Goal: Task Accomplishment & Management: Use online tool/utility

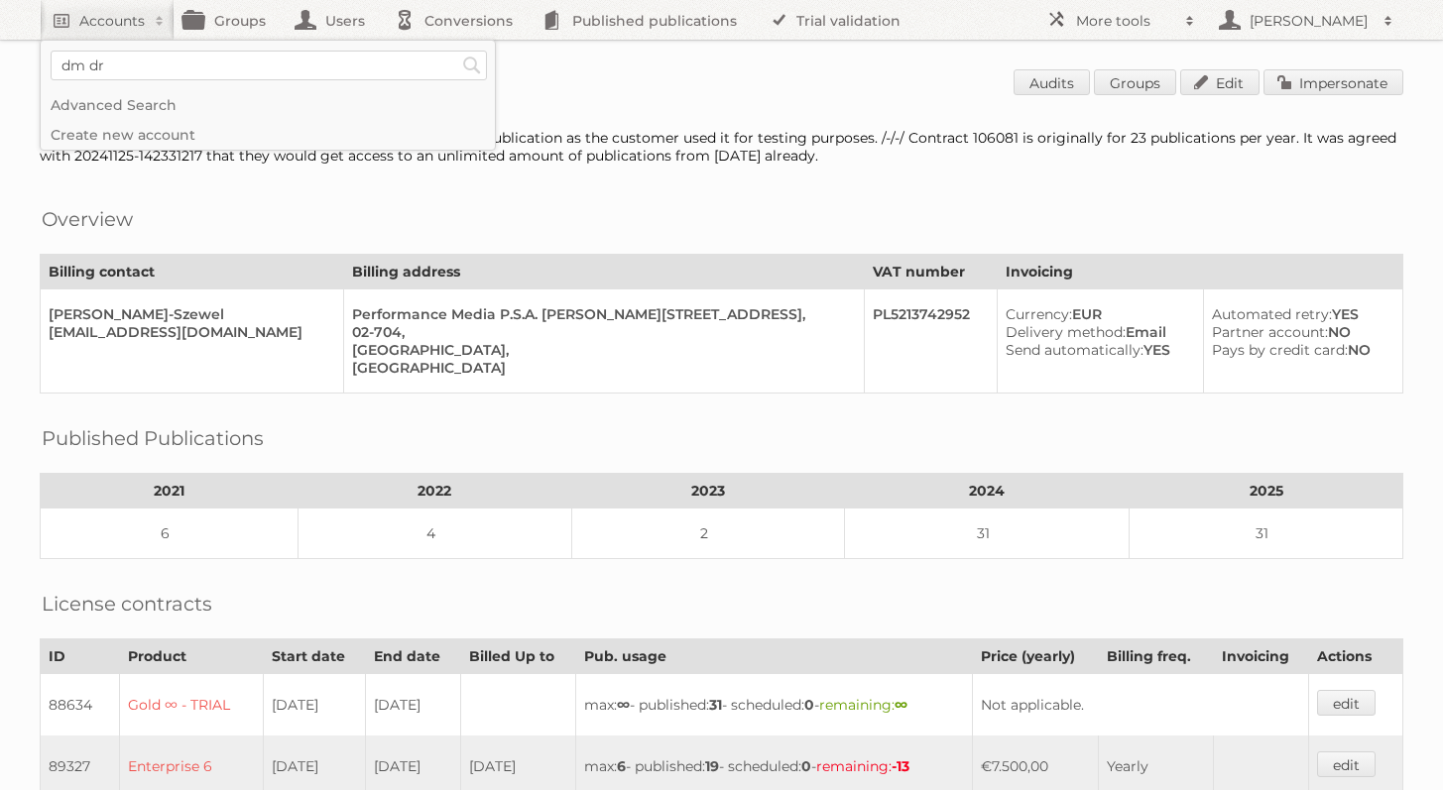
type input"] "dm drogerie"
click at [457, 51] on input "Search" at bounding box center [472, 66] width 30 height 30
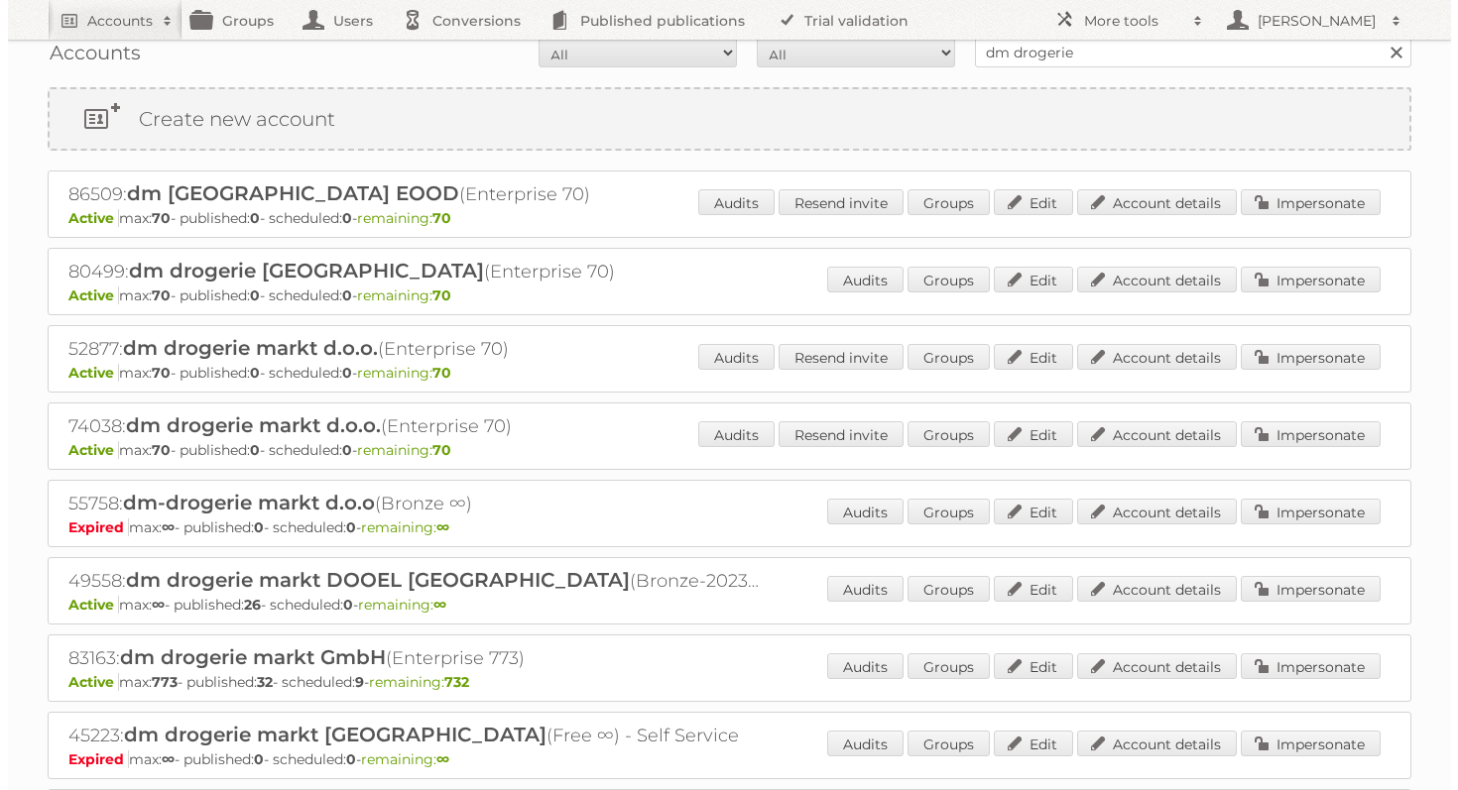
scroll to position [63, 0]
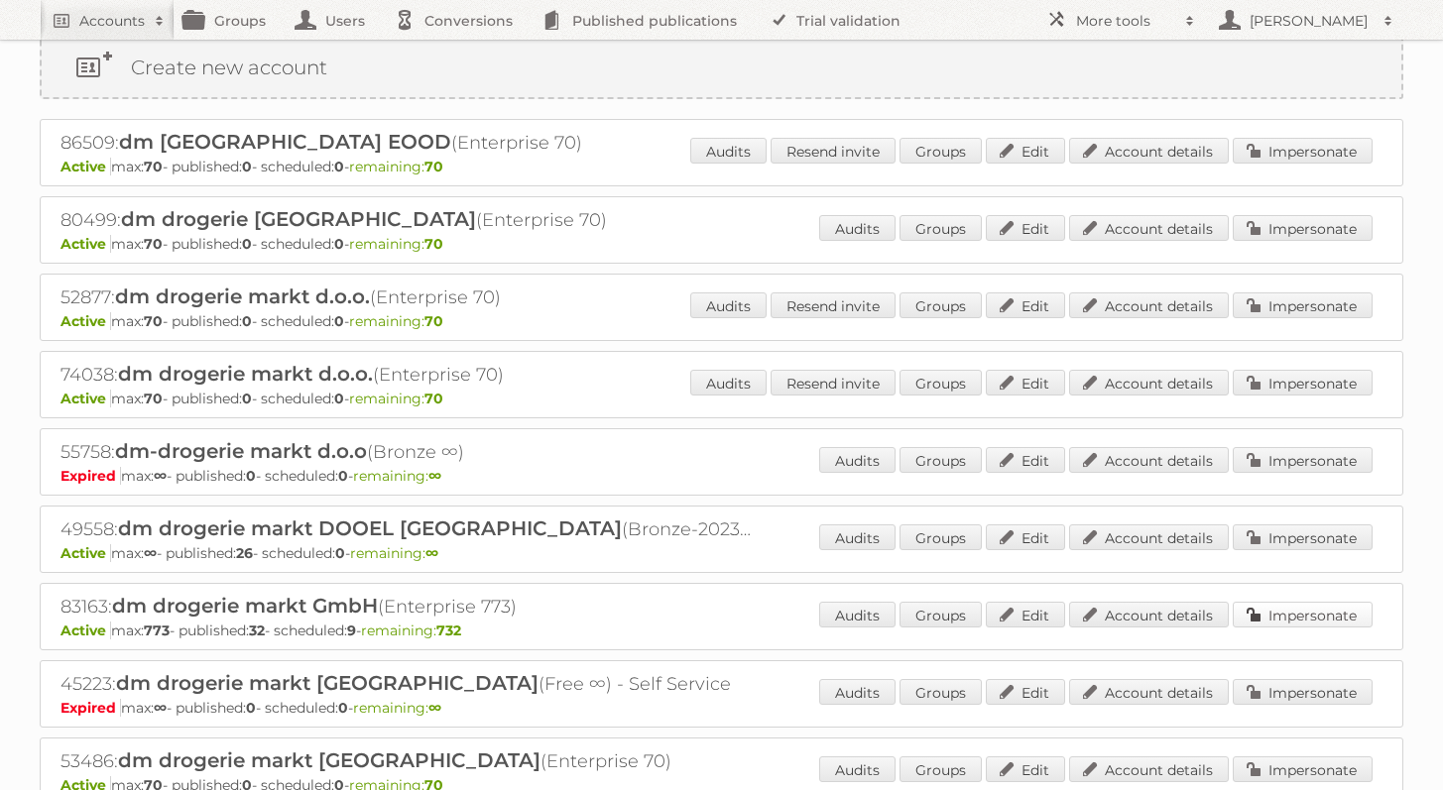
click at [1331, 620] on link "Impersonate" at bounding box center [1303, 615] width 140 height 26
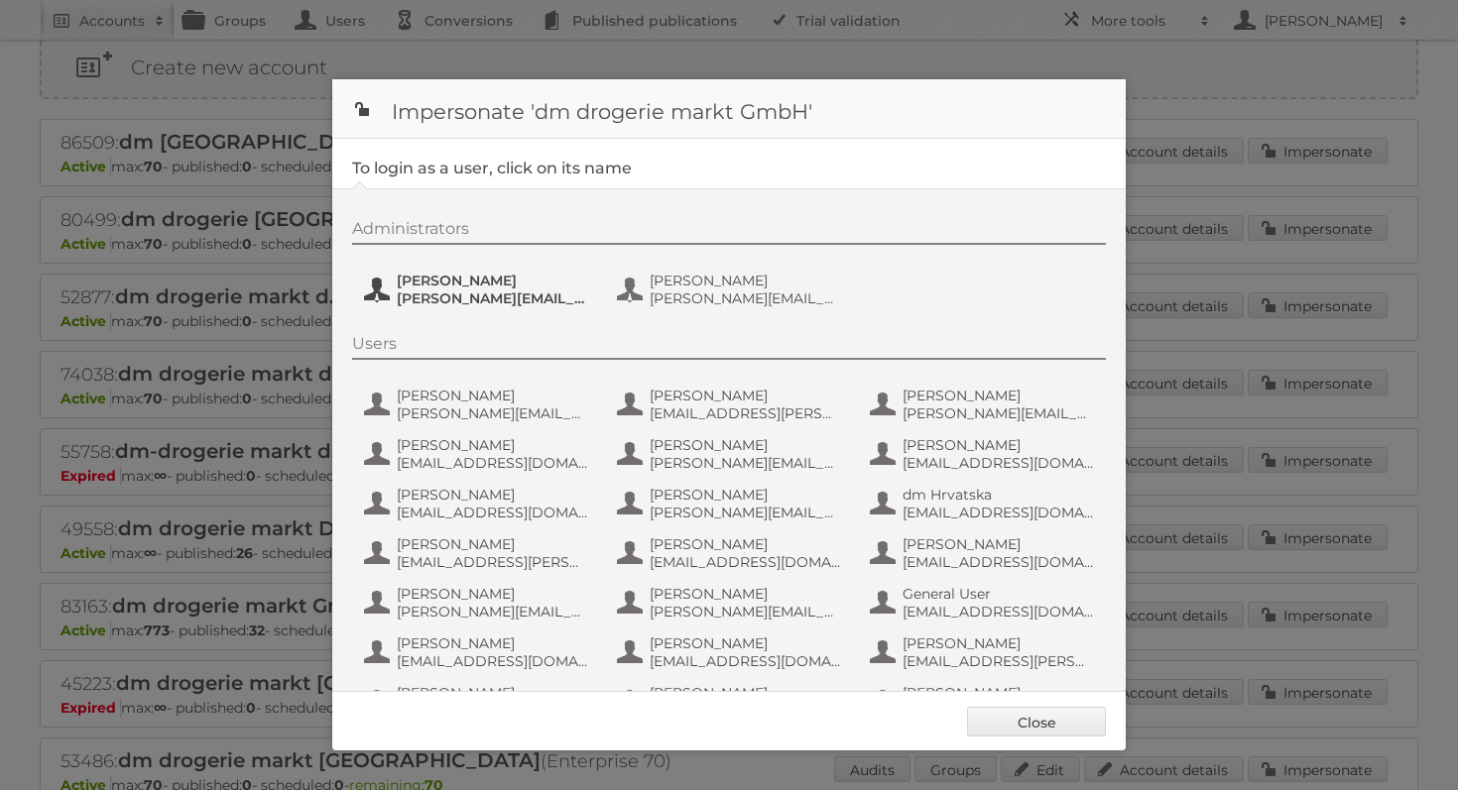
click at [519, 297] on span "Kristina.Kaefer@dm.at" at bounding box center [493, 299] width 192 height 18
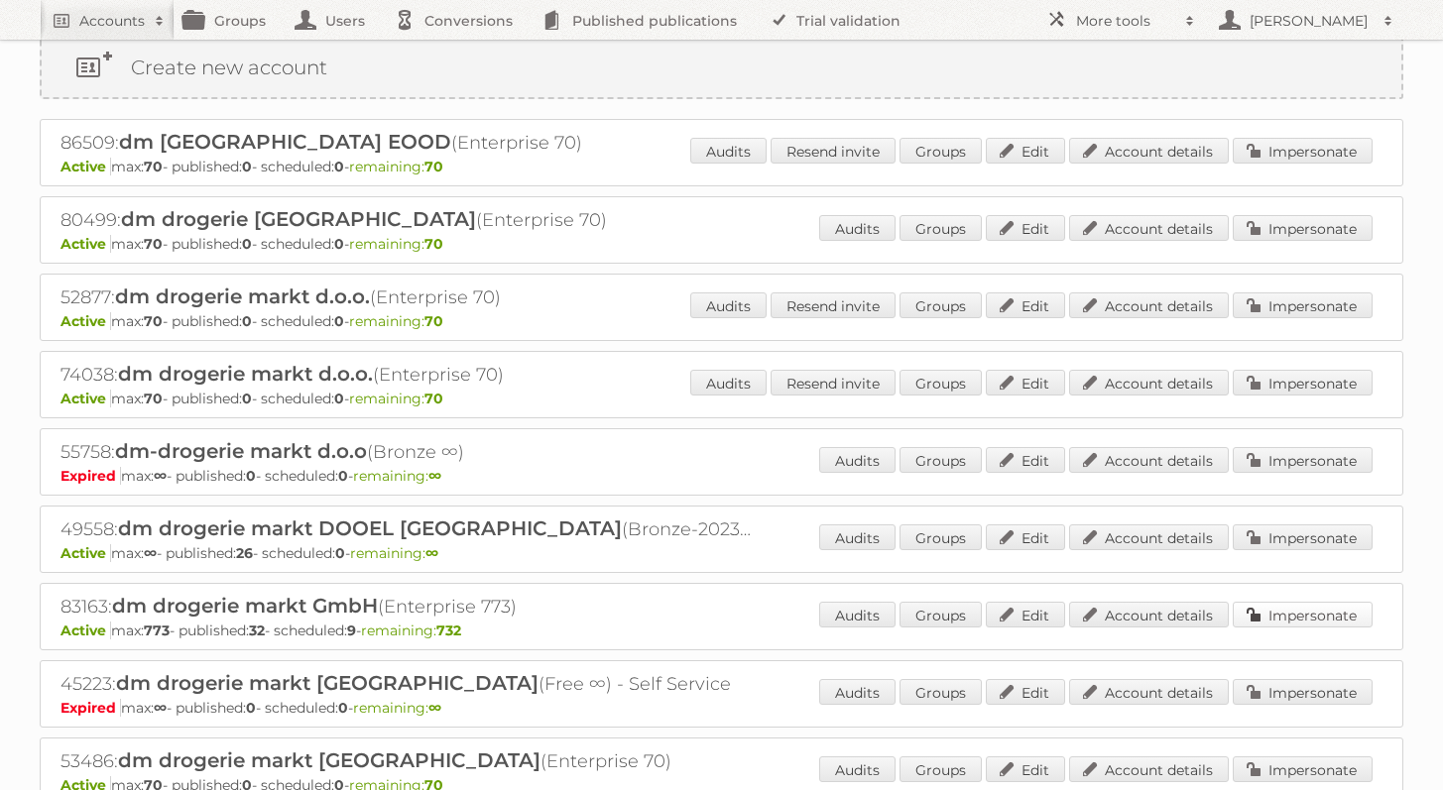
click at [1314, 616] on link "Impersonate" at bounding box center [1303, 615] width 140 height 26
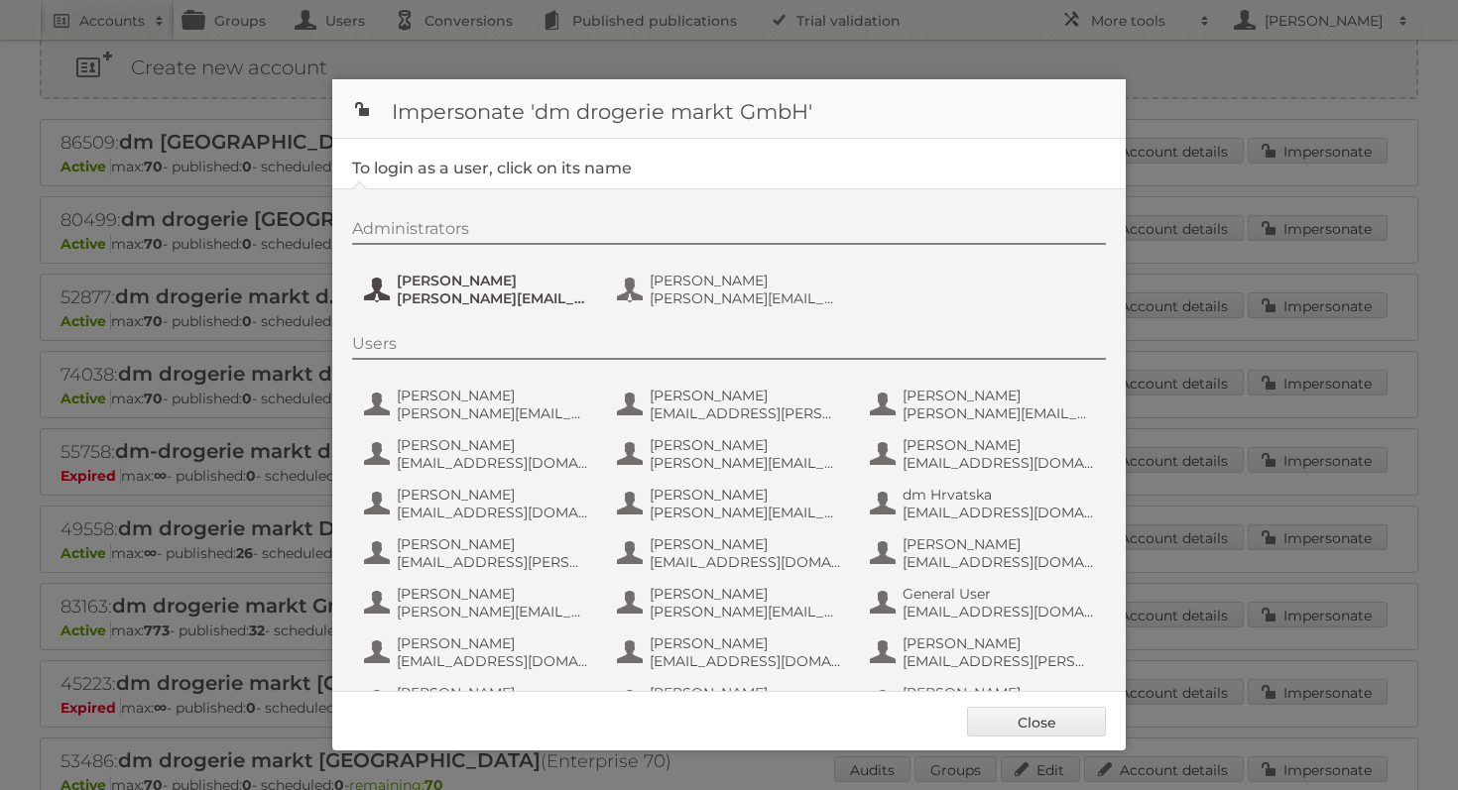
click at [497, 291] on span "Kristina.Kaefer@dm.at" at bounding box center [493, 299] width 192 height 18
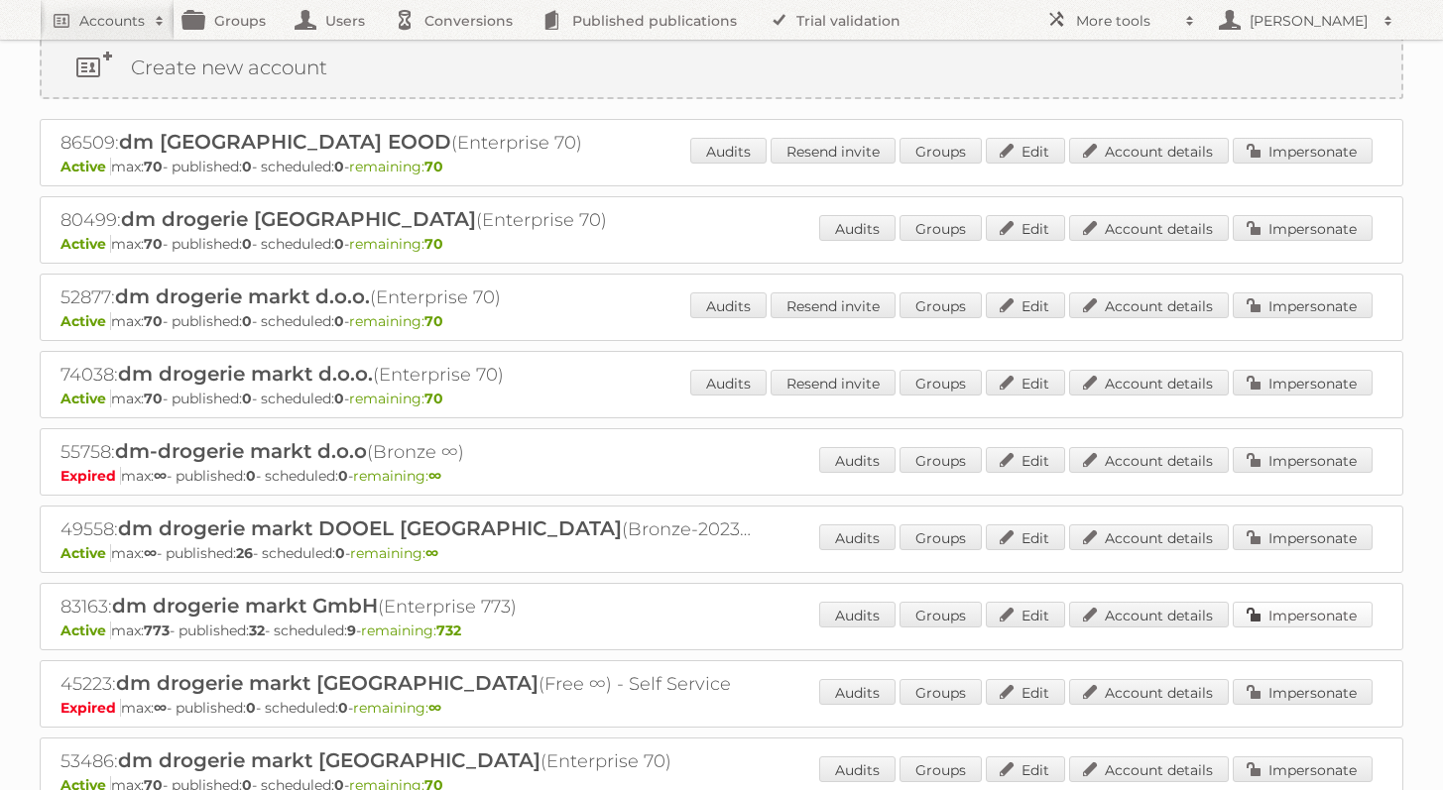
click at [1287, 610] on link "Impersonate" at bounding box center [1303, 615] width 140 height 26
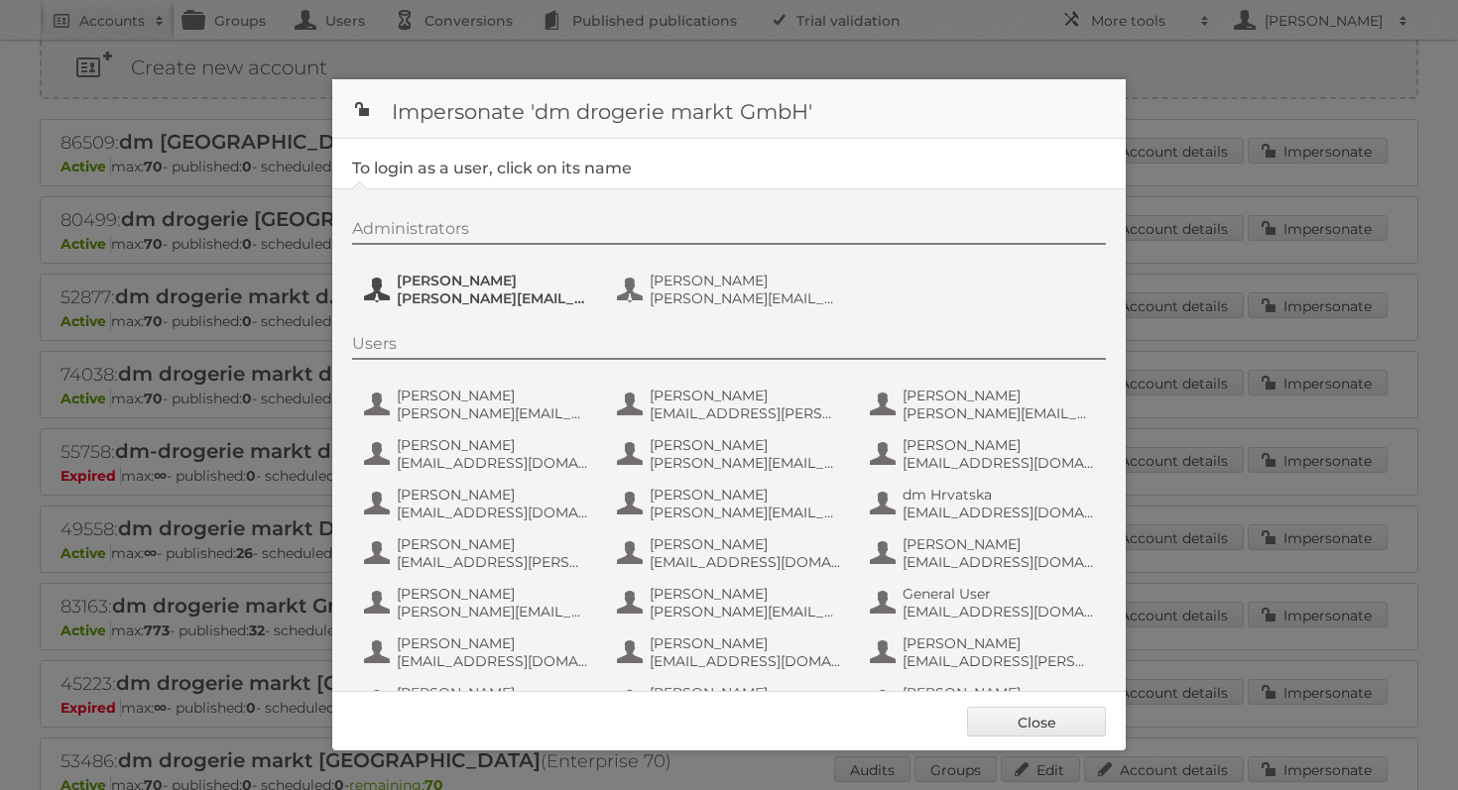
click at [452, 302] on span "Kristina.Kaefer@dm.at" at bounding box center [493, 299] width 192 height 18
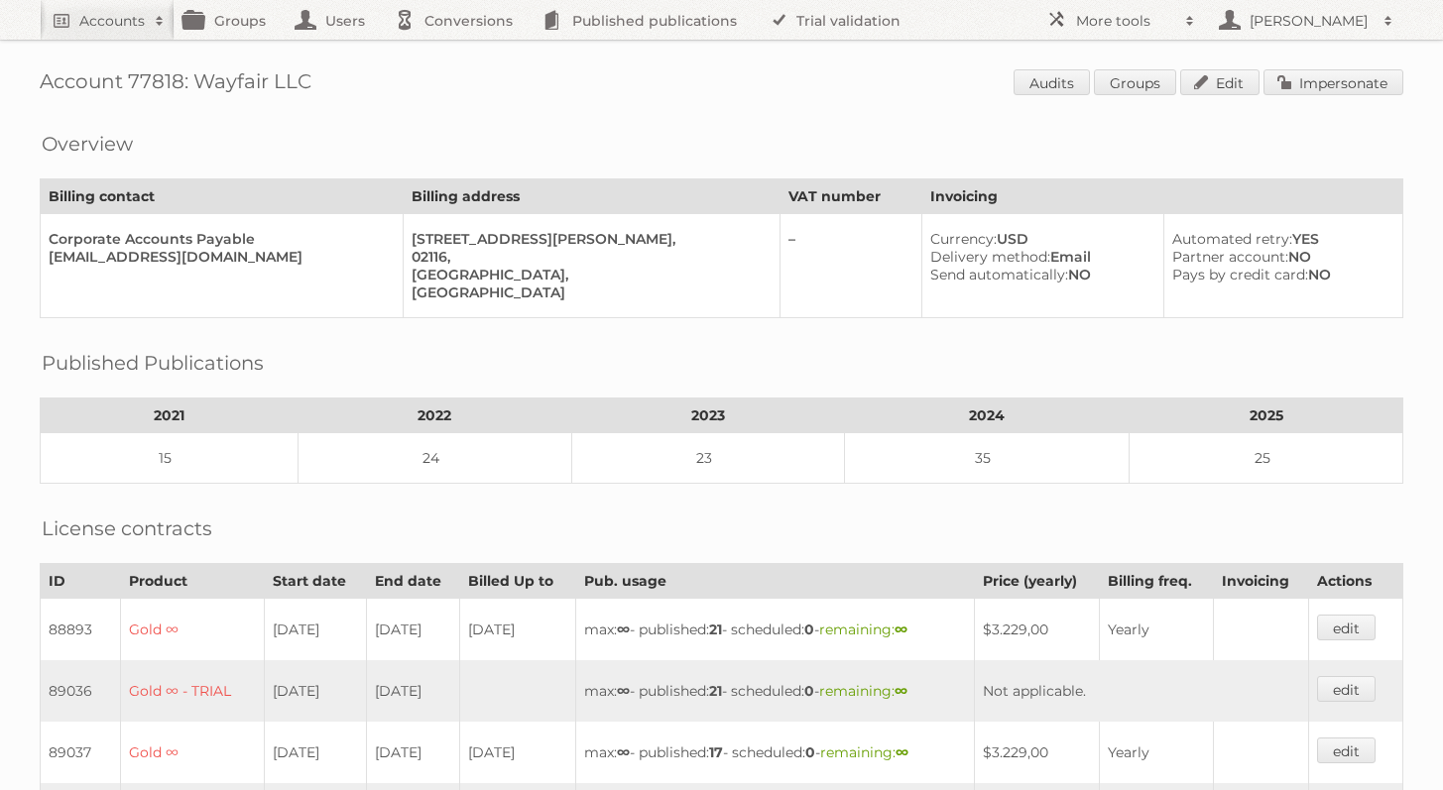
scroll to position [345, 0]
